Goal: Task Accomplishment & Management: Manage account settings

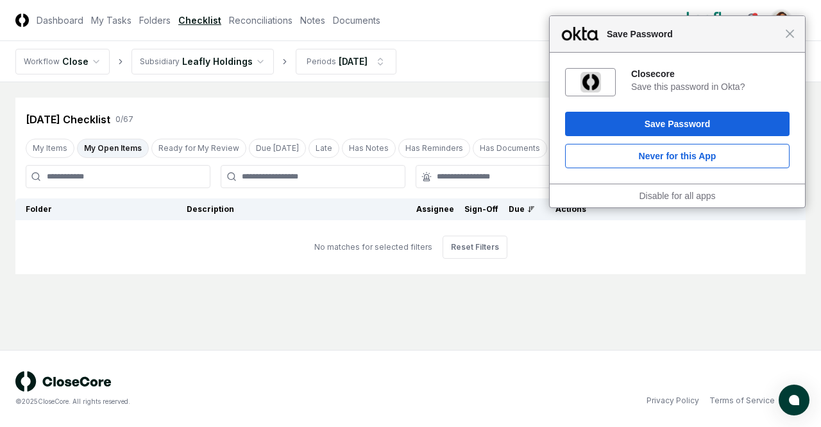
click at [784, 30] on span "Save Password" at bounding box center [692, 33] width 185 height 15
click at [200, 63] on html "Close Save Password Closecore Save this password in Okta? Save Password Never f…" at bounding box center [410, 213] width 821 height 427
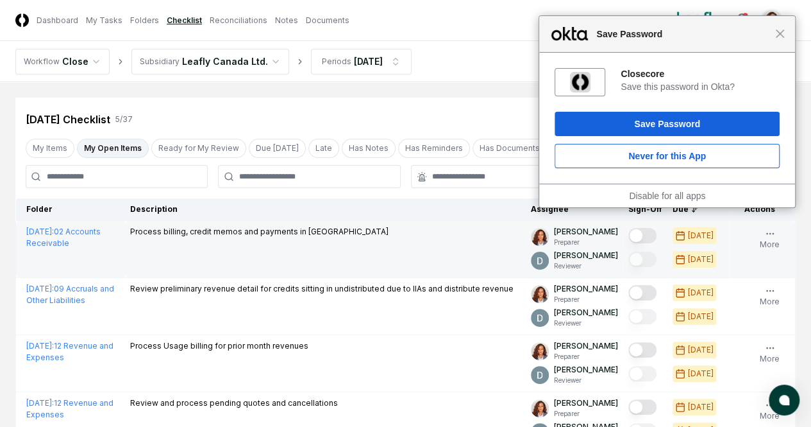
click at [629, 228] on button "Mark complete" at bounding box center [643, 235] width 28 height 15
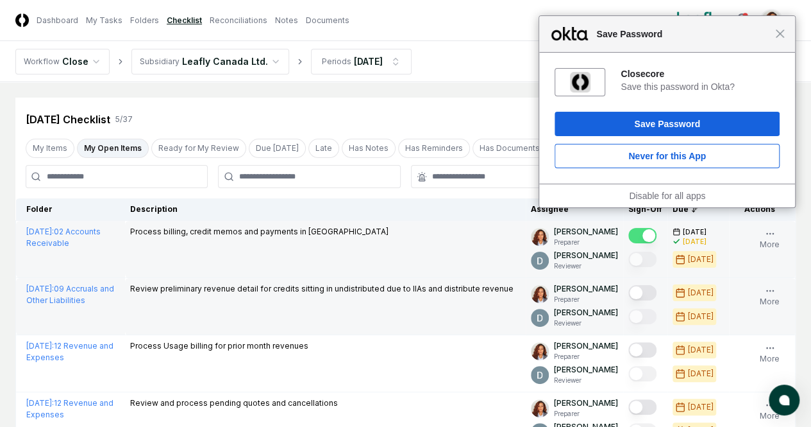
click at [629, 292] on button "Mark complete" at bounding box center [643, 292] width 28 height 15
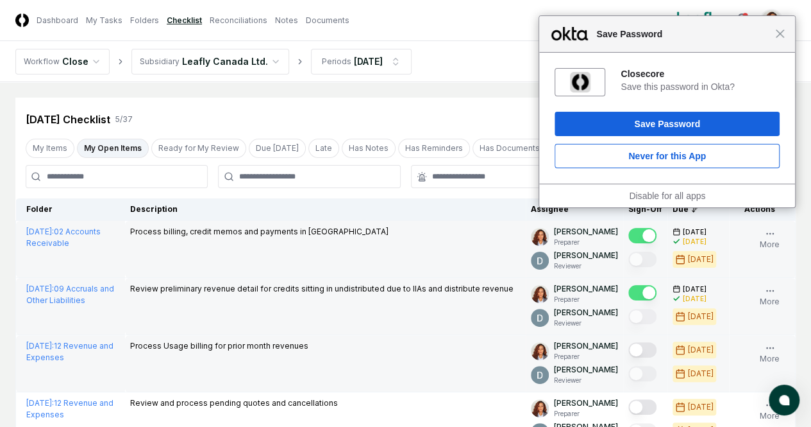
click at [629, 355] on button "Mark complete" at bounding box center [643, 349] width 28 height 15
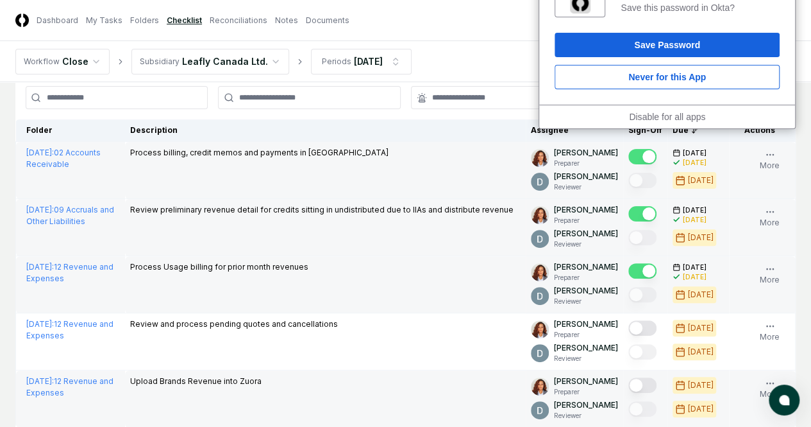
scroll to position [173, 0]
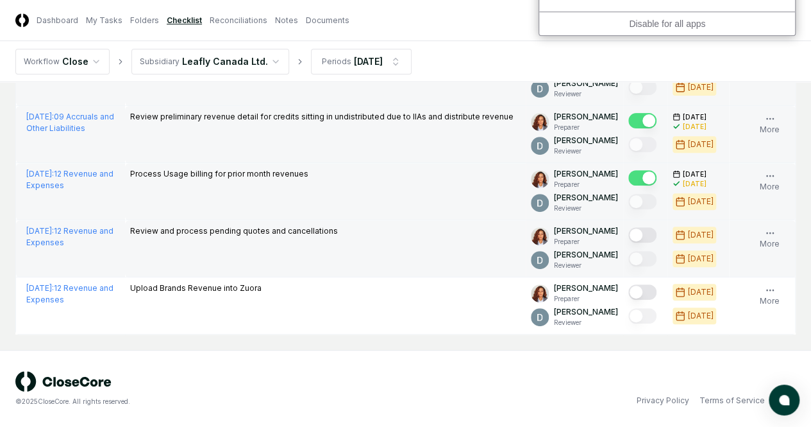
click at [629, 240] on button "Mark complete" at bounding box center [643, 234] width 28 height 15
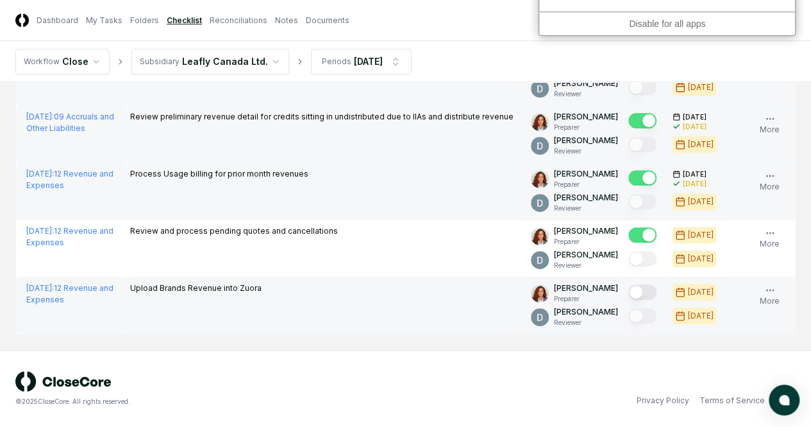
click at [629, 294] on button "Mark complete" at bounding box center [643, 291] width 28 height 15
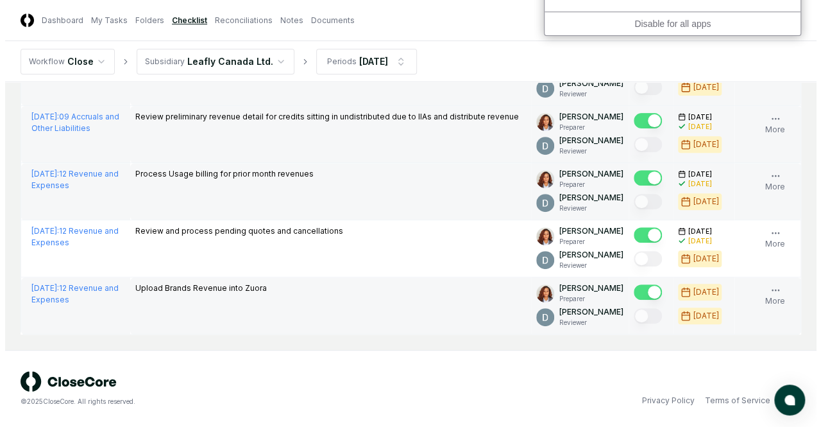
scroll to position [0, 0]
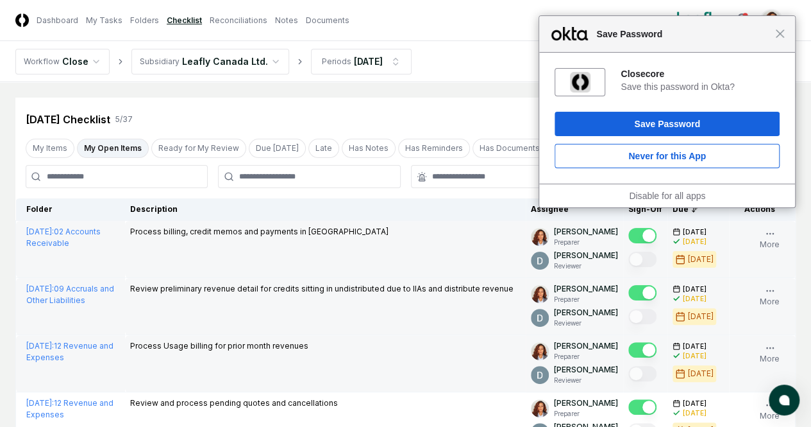
click at [205, 67] on html "Close Save Password Closecore Save this password in Okta? Save Password Never f…" at bounding box center [405, 299] width 811 height 598
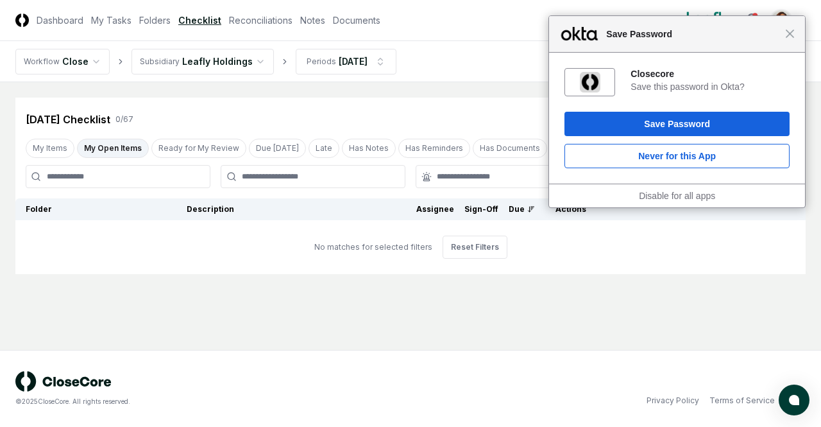
click at [206, 56] on html "Close Save Password Closecore Save this password in Okta? Save Password Never f…" at bounding box center [410, 213] width 821 height 427
click at [226, 112] on div "[DATE] Checklist 0 / 37 Download New Task" at bounding box center [411, 119] width 770 height 23
click at [788, 33] on span "Close" at bounding box center [790, 34] width 10 height 10
